Goal: Find specific page/section: Find specific page/section

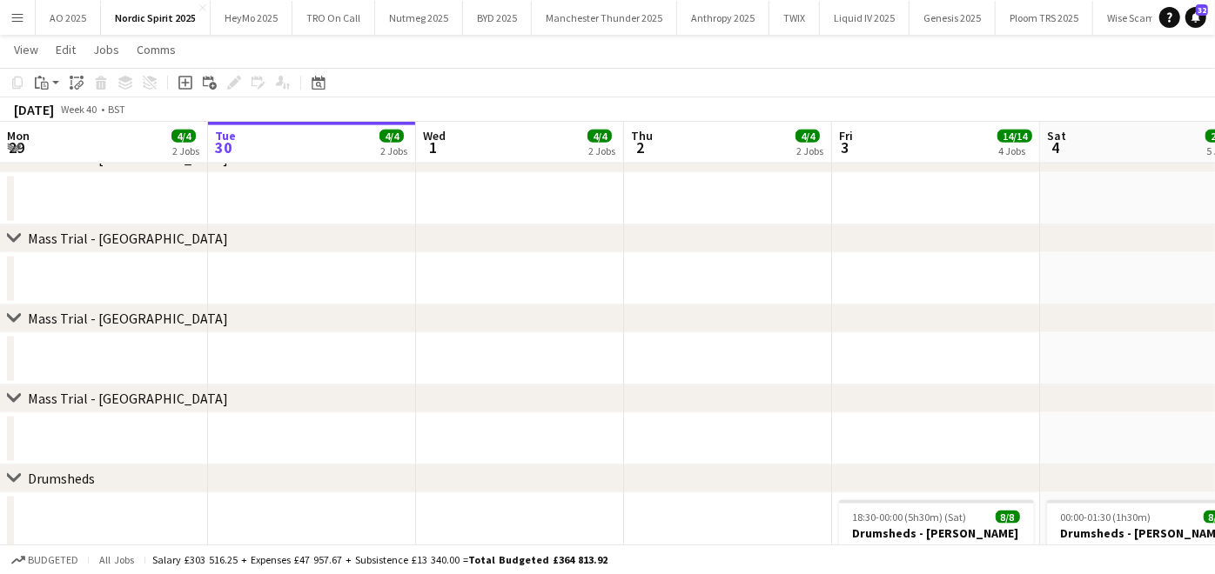
scroll to position [0, 574]
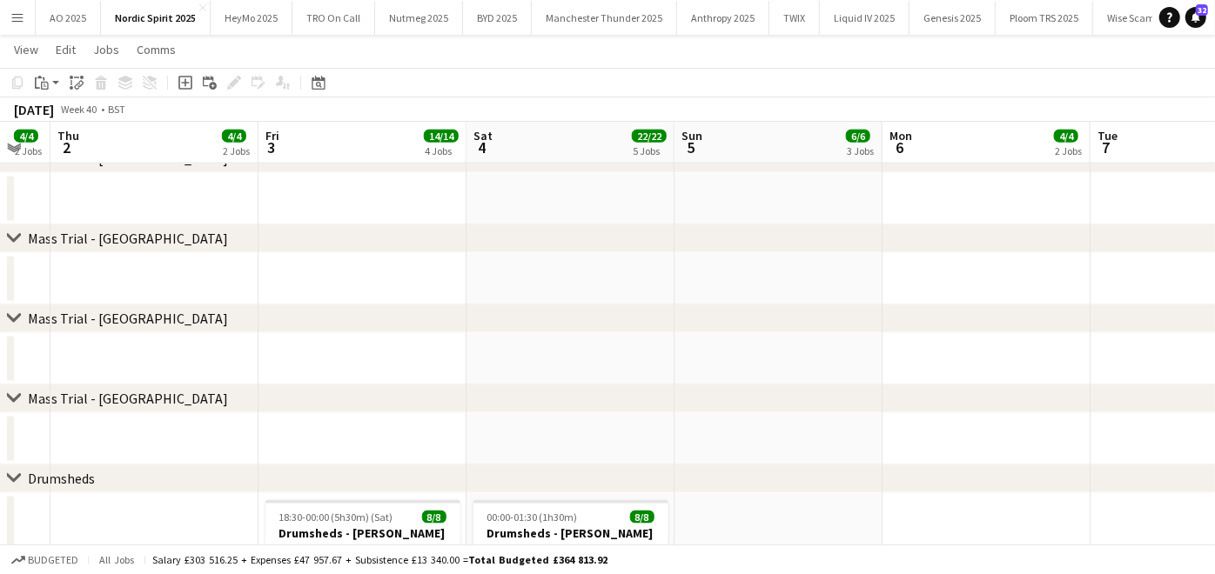
click at [3, 3] on button "Menu" at bounding box center [17, 17] width 35 height 35
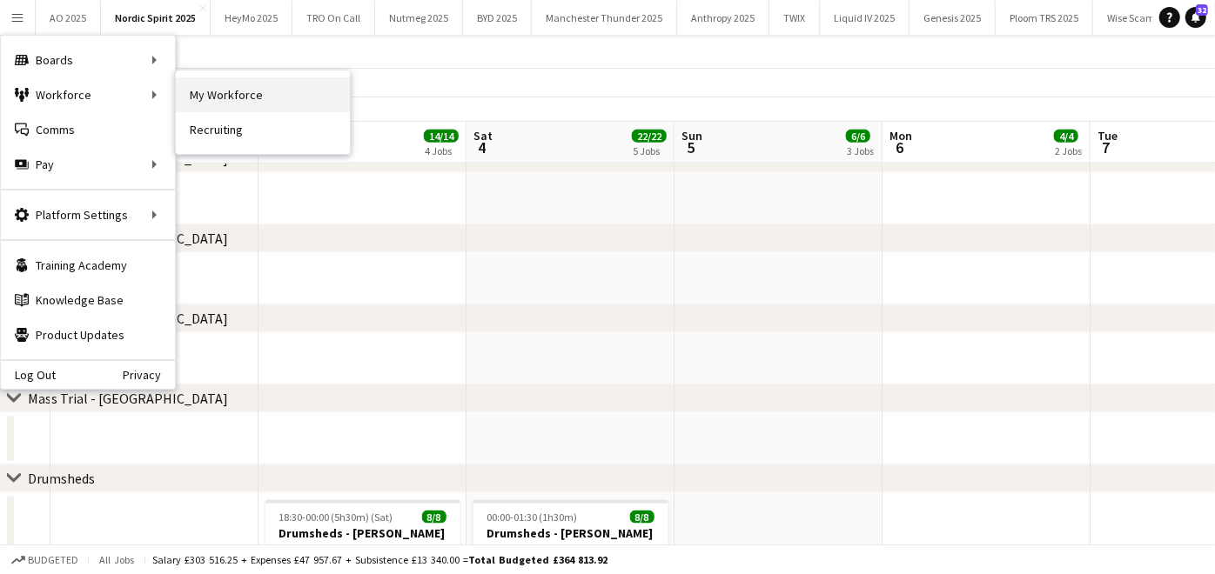
click at [212, 81] on link "My Workforce" at bounding box center [263, 94] width 174 height 35
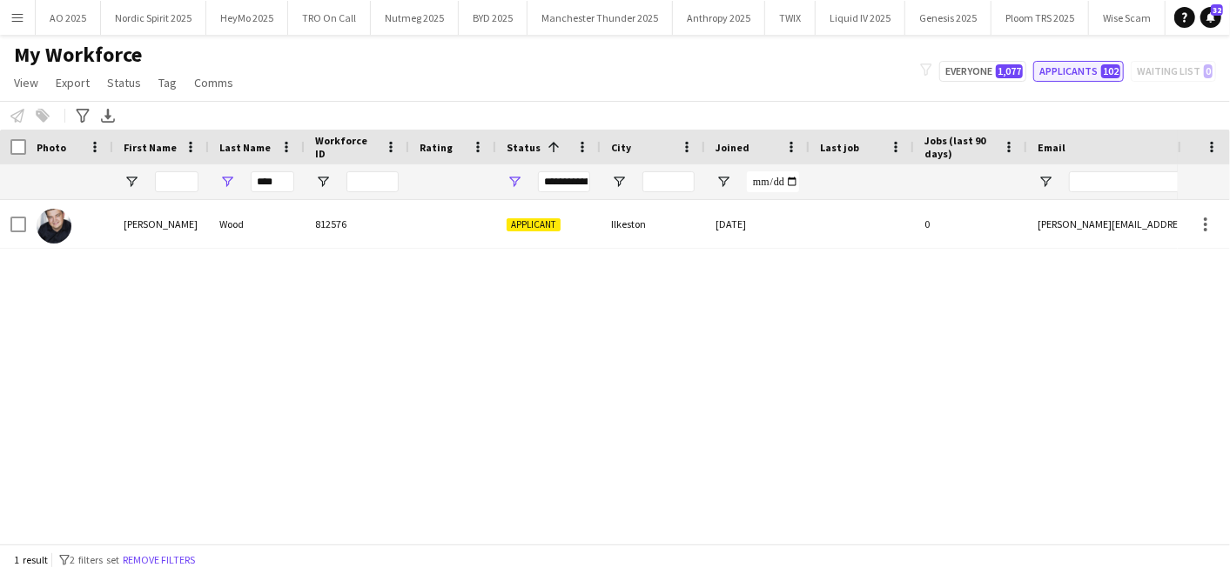
click at [1079, 64] on button "Applicants 102" at bounding box center [1078, 71] width 91 height 21
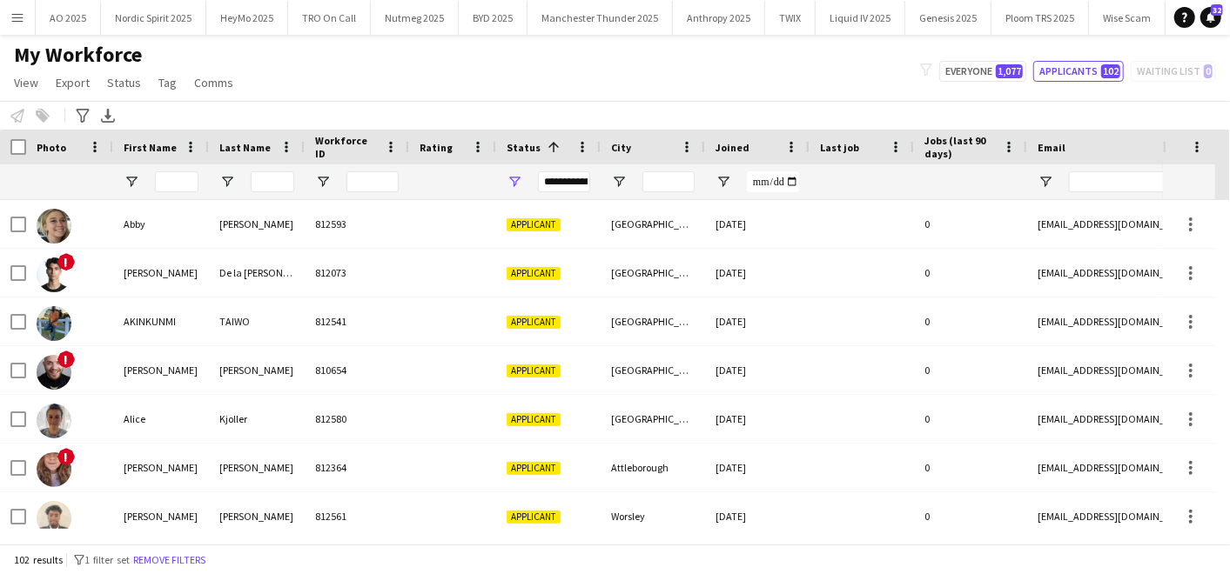
click at [1109, 192] on div at bounding box center [1217, 182] width 296 height 35
click at [1098, 184] on input "Email Filter Input" at bounding box center [1217, 181] width 296 height 21
paste input "**********"
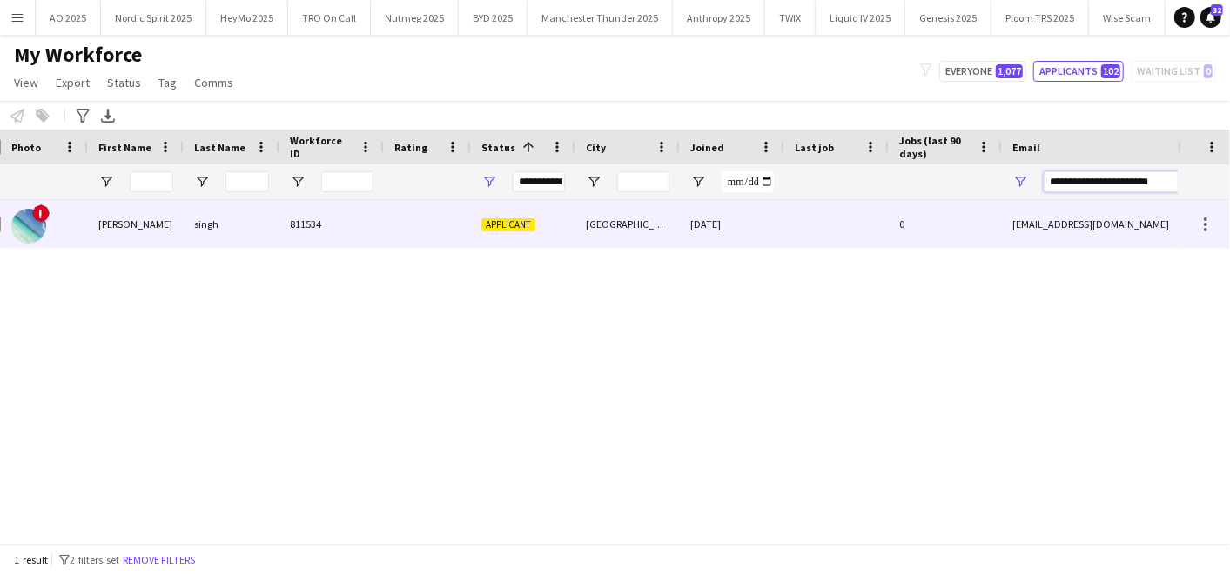
type input "**********"
click at [148, 228] on div "[PERSON_NAME]" at bounding box center [136, 224] width 96 height 48
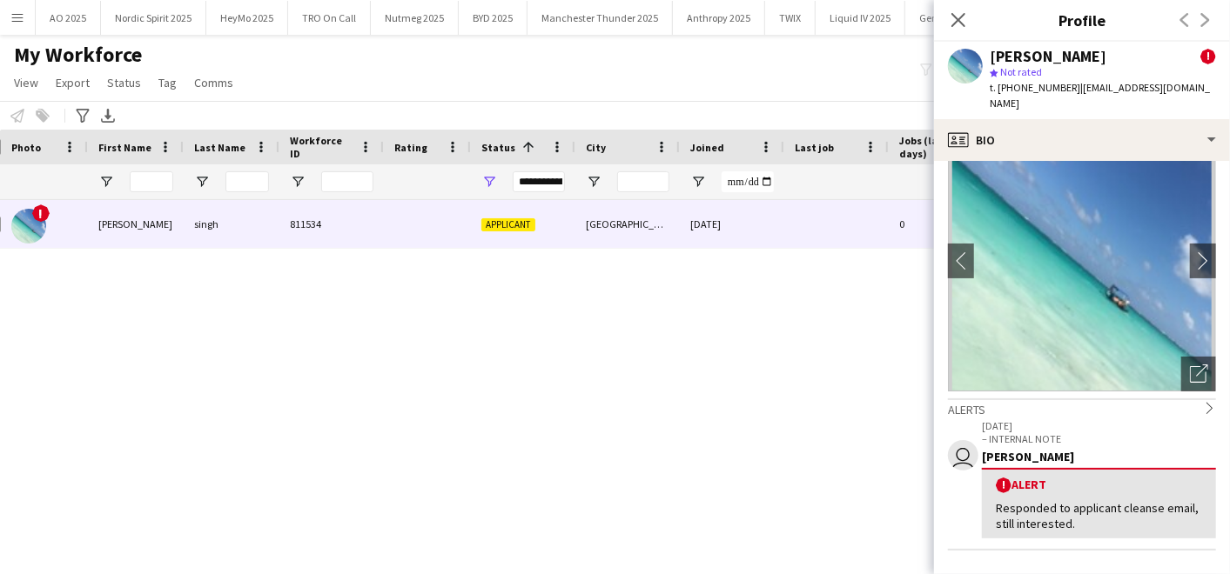
scroll to position [45, 0]
click at [1206, 360] on app-crew-profile-bio "chevron-left chevron-right Open photos pop-in Alerts chevron-right user [DATE] …" at bounding box center [1082, 367] width 296 height 413
click at [1190, 364] on icon "Open photos pop-in" at bounding box center [1199, 373] width 18 height 18
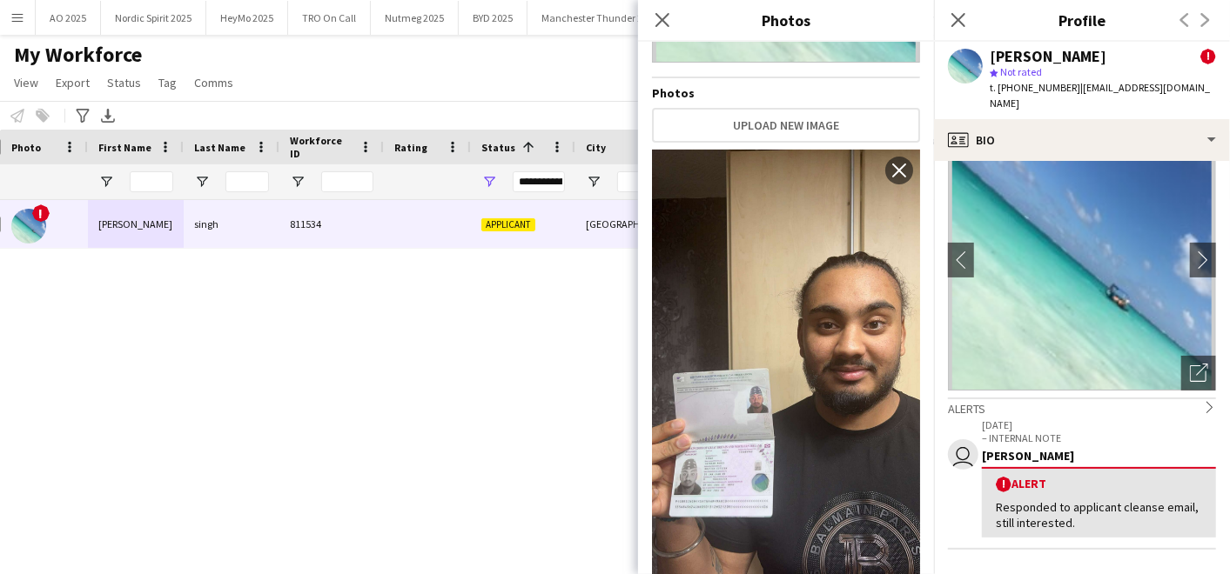
scroll to position [325, 0]
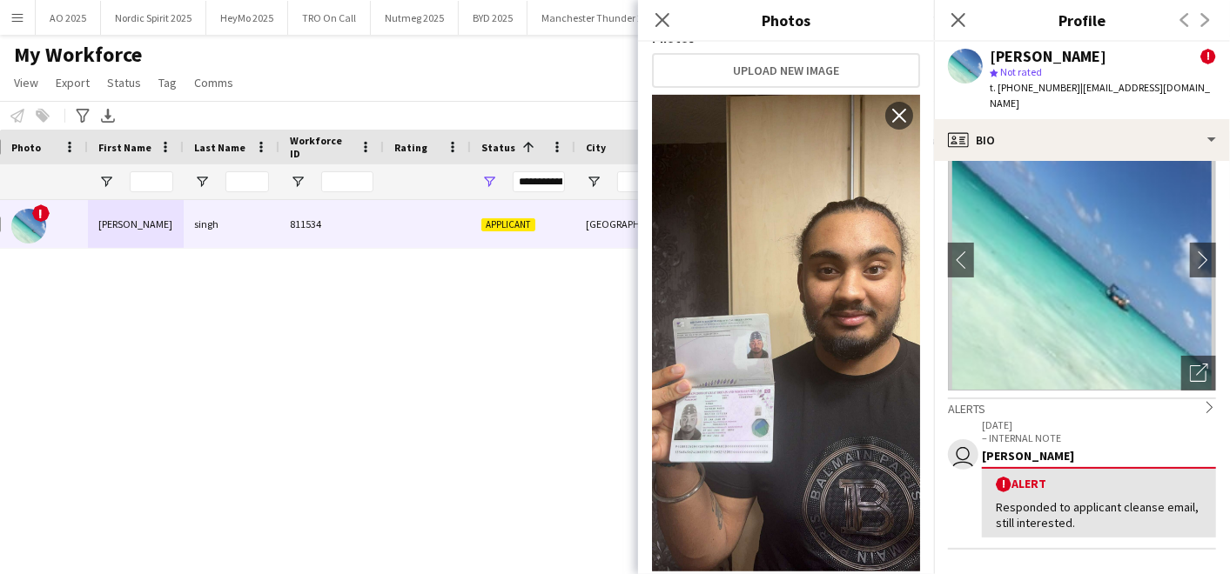
click at [528, 327] on div "! [PERSON_NAME] 811534 Applicant Manchester [DATE] 0 [EMAIL_ADDRESS][DOMAIN_NAM…" at bounding box center [589, 364] width 1178 height 329
click at [317, 289] on div "! [PERSON_NAME] 811534 Applicant Manchester [DATE] 0 [EMAIL_ADDRESS][DOMAIN_NAM…" at bounding box center [589, 364] width 1178 height 329
click at [962, 30] on app-icon "Close pop-in" at bounding box center [958, 20] width 25 height 25
